Goal: Task Accomplishment & Management: Use online tool/utility

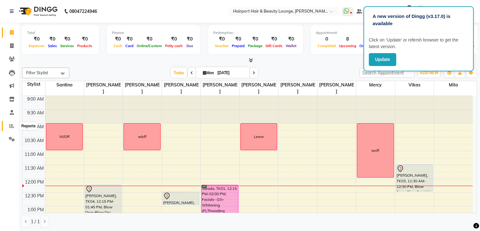
click at [11, 127] on icon at bounding box center [11, 126] width 5 height 5
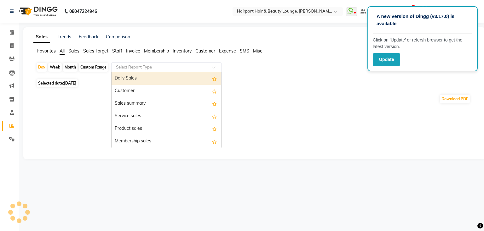
click at [155, 68] on input "text" at bounding box center [160, 67] width 91 height 6
click at [148, 77] on div "Daily Sales" at bounding box center [166, 78] width 110 height 13
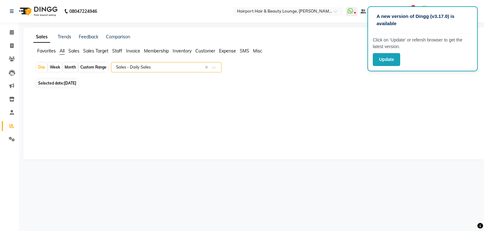
select select "full_report"
select select "csv"
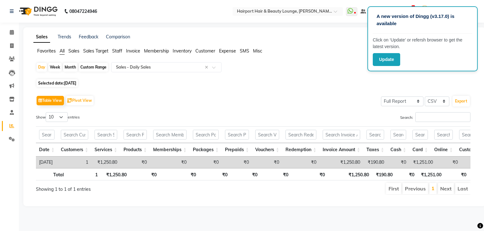
click at [91, 69] on div "Custom Range" at bounding box center [93, 67] width 29 height 9
select select "9"
select select "2025"
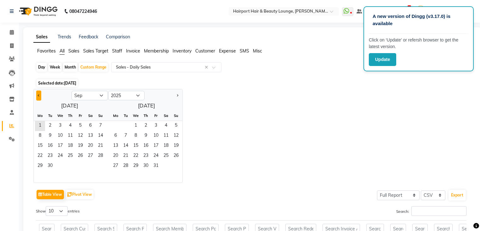
click at [39, 94] on button "Previous month" at bounding box center [38, 96] width 5 height 10
select select "8"
click at [87, 167] on span "30" at bounding box center [90, 167] width 10 height 10
click at [98, 168] on span "31" at bounding box center [100, 167] width 10 height 10
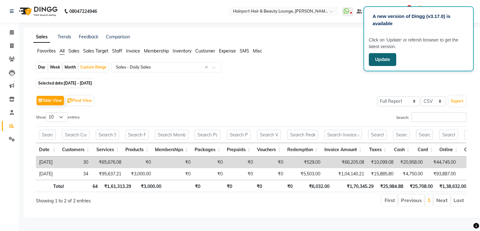
click at [387, 59] on button "Update" at bounding box center [382, 59] width 27 height 13
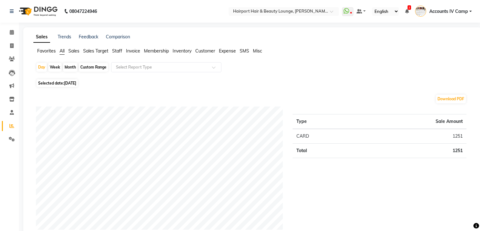
click at [93, 67] on div "Custom Range" at bounding box center [93, 67] width 29 height 9
select select "9"
select select "2025"
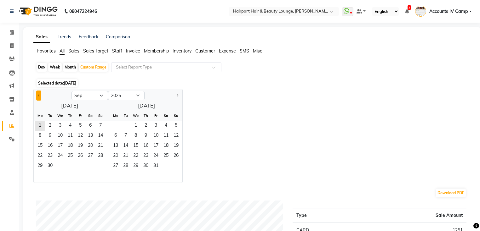
click at [38, 96] on span "Previous month" at bounding box center [39, 95] width 2 height 2
select select "8"
click at [87, 165] on span "30" at bounding box center [90, 167] width 10 height 10
click at [97, 166] on span "31" at bounding box center [100, 167] width 10 height 10
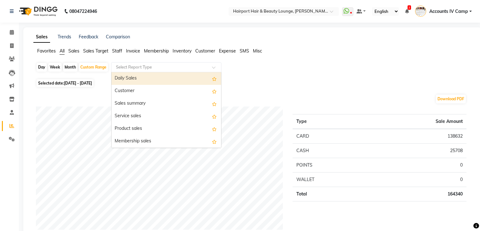
click at [146, 66] on input "text" at bounding box center [160, 67] width 91 height 6
click at [140, 76] on div "Daily Sales" at bounding box center [166, 78] width 110 height 13
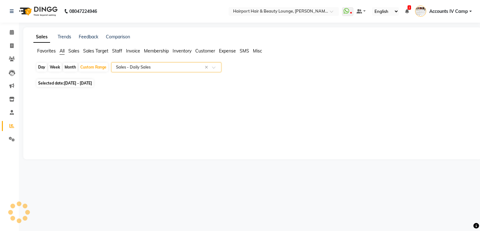
select select "full_report"
select select "csv"
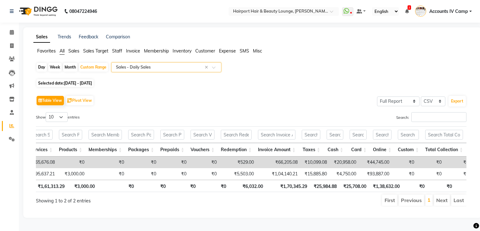
click at [72, 51] on span "Sales" at bounding box center [73, 51] width 11 height 6
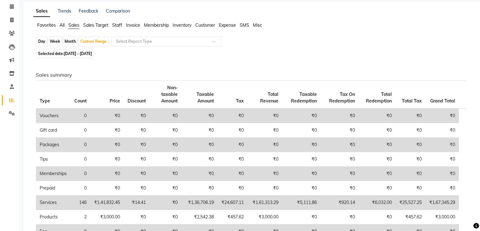
scroll to position [50, 0]
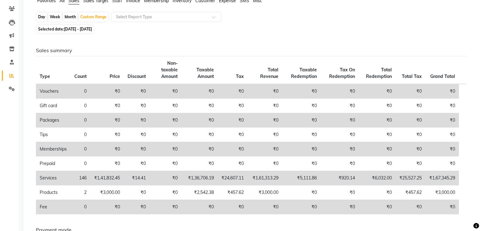
click at [42, 18] on div "Day" at bounding box center [42, 17] width 10 height 9
select select "8"
select select "2025"
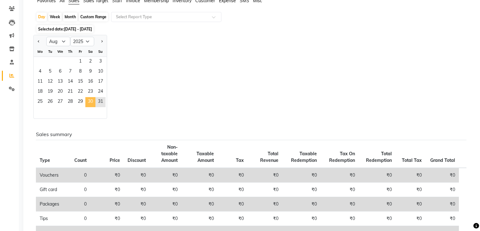
click at [86, 100] on span "30" at bounding box center [90, 102] width 10 height 10
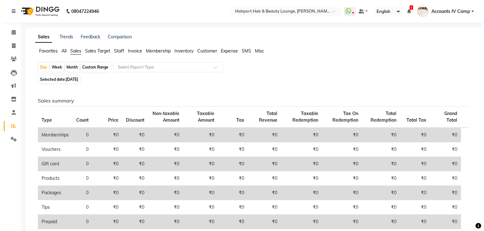
scroll to position [0, 0]
click at [60, 53] on span "All" at bounding box center [62, 51] width 5 height 6
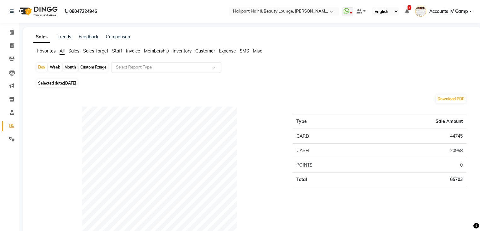
click at [128, 71] on div "Select Report Type" at bounding box center [166, 67] width 110 height 10
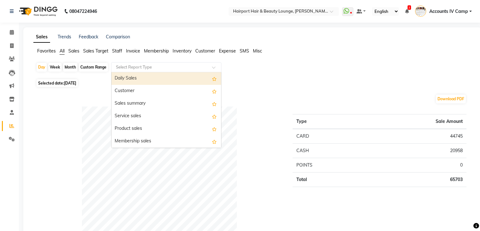
click at [128, 79] on div "Daily Sales" at bounding box center [166, 78] width 110 height 13
select select "full_report"
select select "csv"
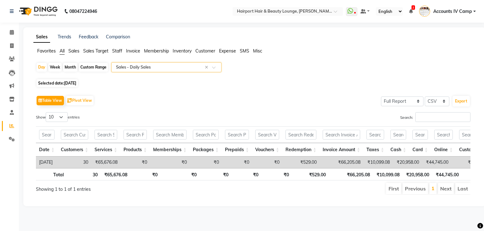
click at [128, 67] on input "text" at bounding box center [160, 67] width 91 height 6
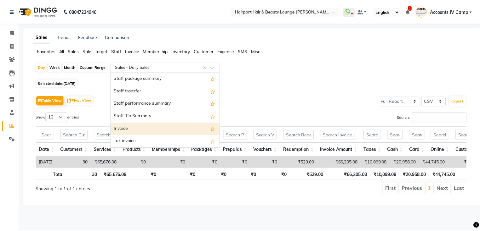
scroll to position [378, 0]
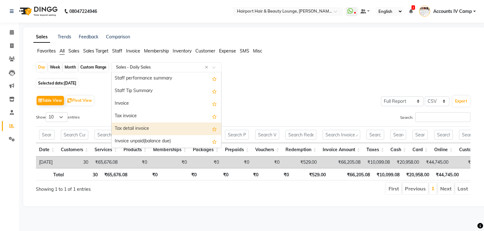
click at [147, 128] on div "Tax detail invoice" at bounding box center [166, 129] width 110 height 13
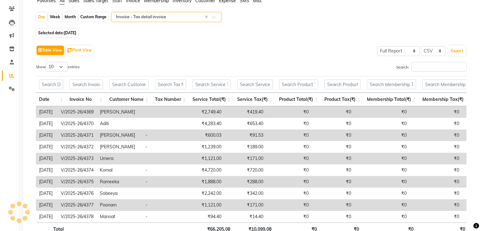
scroll to position [96, 0]
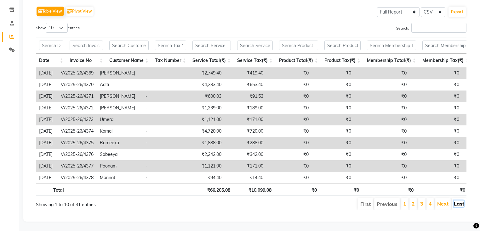
click at [458, 201] on link "Last" at bounding box center [459, 204] width 10 height 6
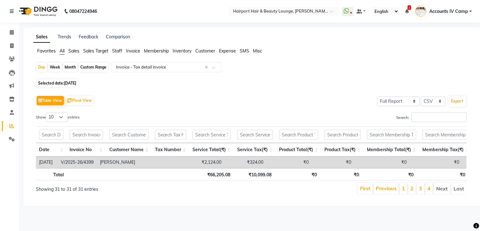
scroll to position [0, 0]
click at [41, 65] on div "Day" at bounding box center [42, 67] width 10 height 9
select select "8"
select select "2025"
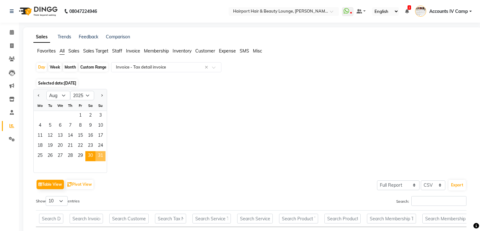
click at [98, 156] on span "31" at bounding box center [100, 156] width 10 height 10
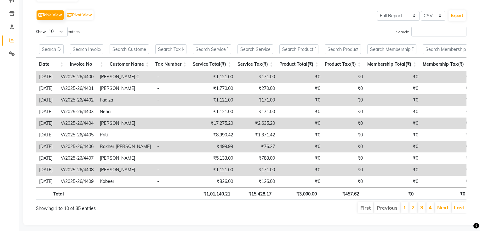
scroll to position [96, 0]
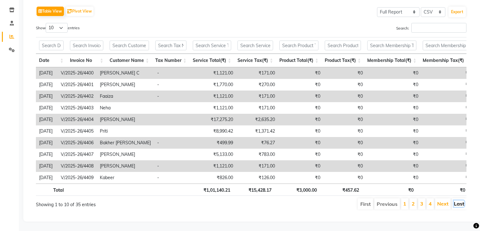
click at [462, 202] on link "Last" at bounding box center [459, 204] width 10 height 6
